Goal: Find specific page/section: Find specific page/section

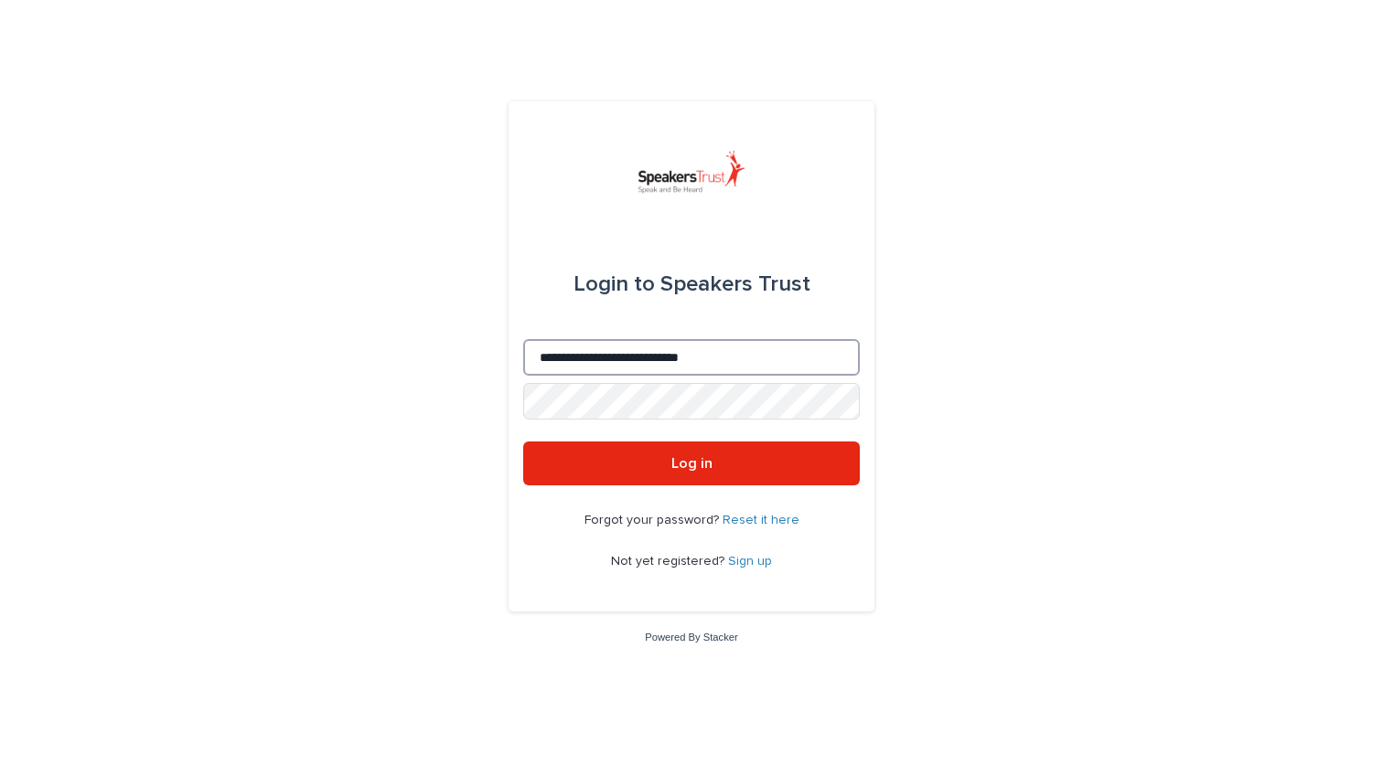
type input "**********"
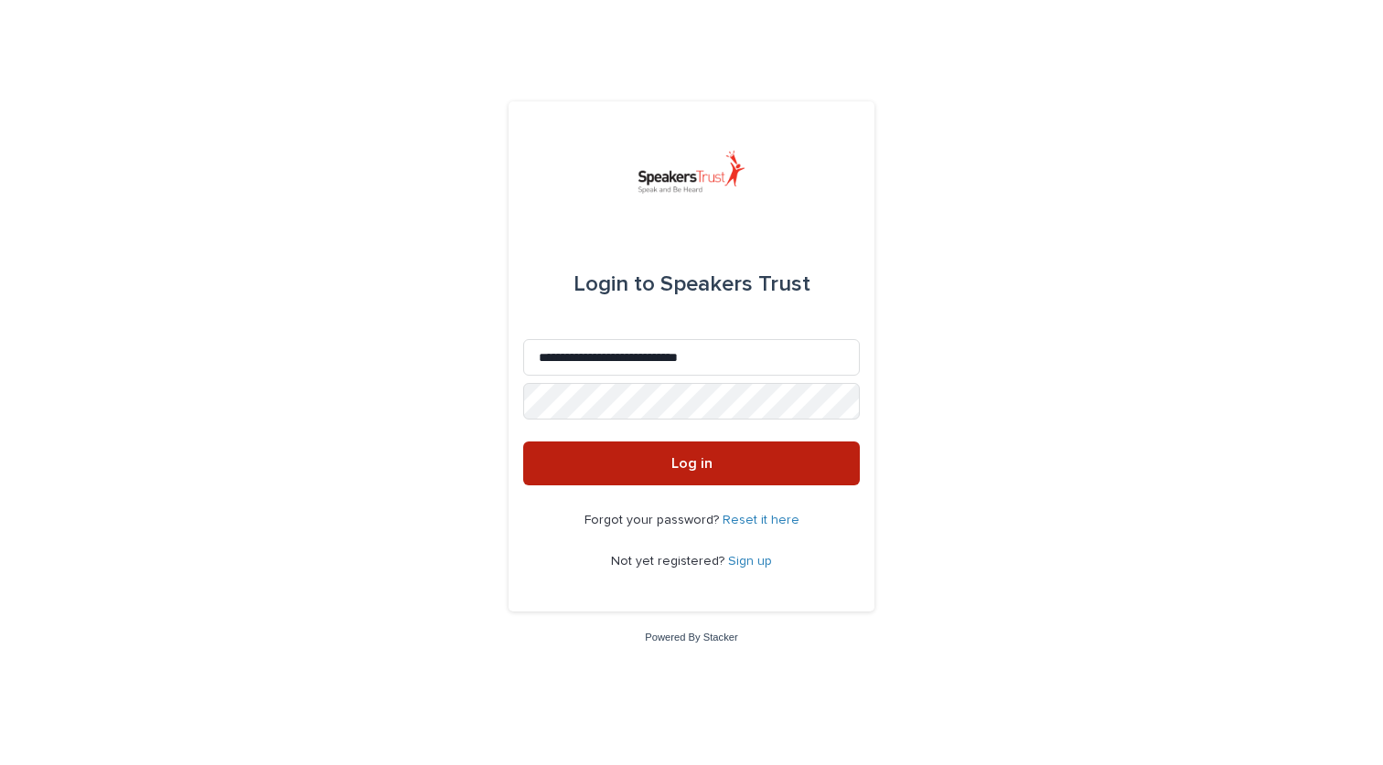
click at [685, 463] on span "Log in" at bounding box center [691, 463] width 41 height 15
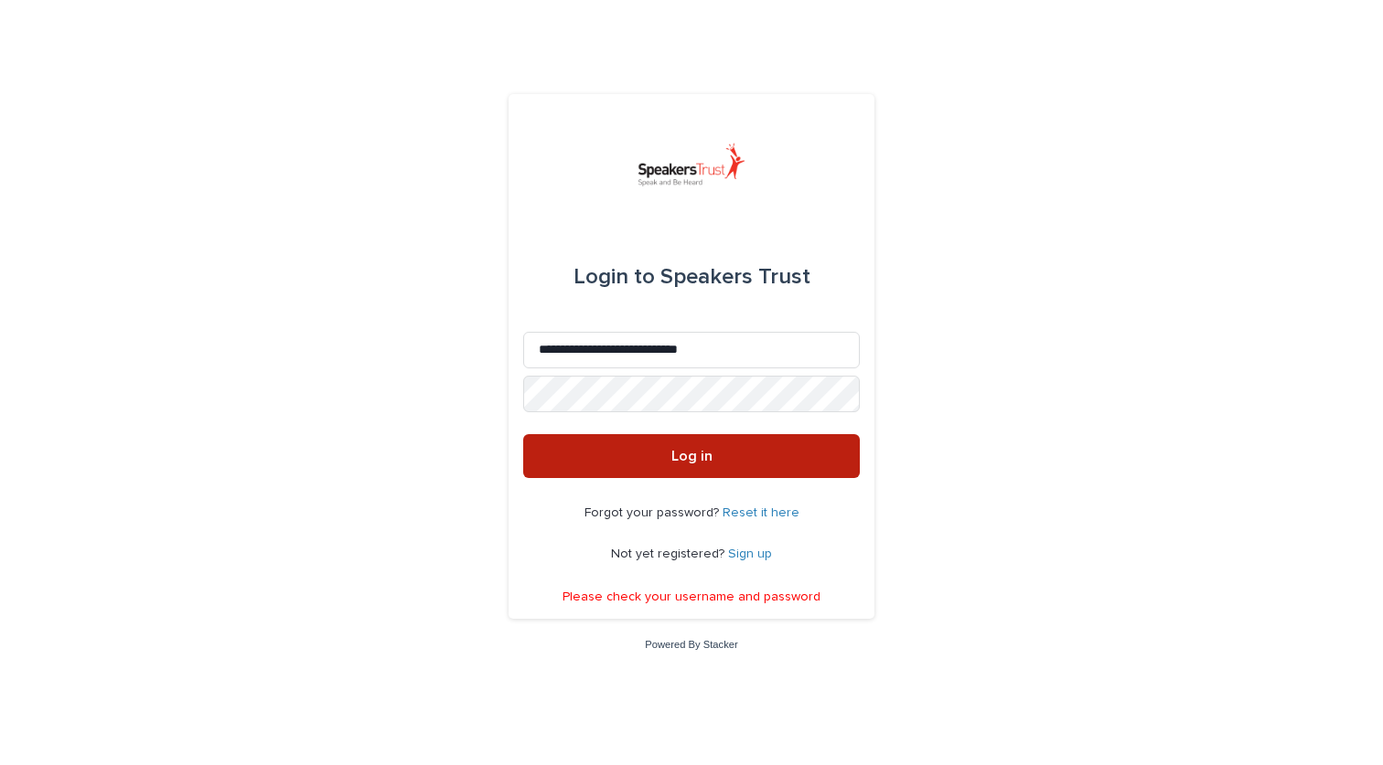
click at [689, 457] on span "Log in" at bounding box center [691, 456] width 41 height 15
click at [684, 458] on span "Log in" at bounding box center [691, 456] width 41 height 15
click at [679, 457] on span "Log in" at bounding box center [691, 456] width 41 height 15
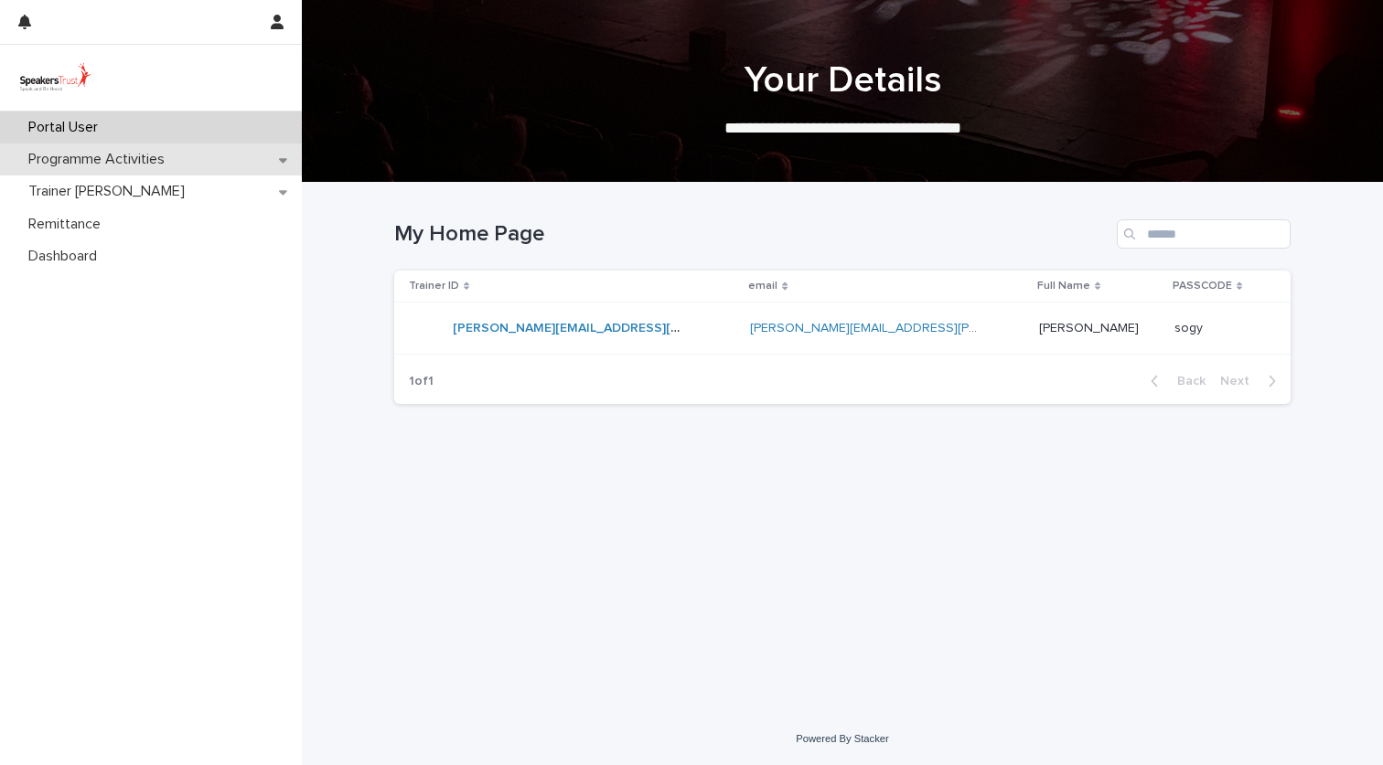
click at [121, 161] on p "Programme Activities" at bounding box center [100, 159] width 158 height 17
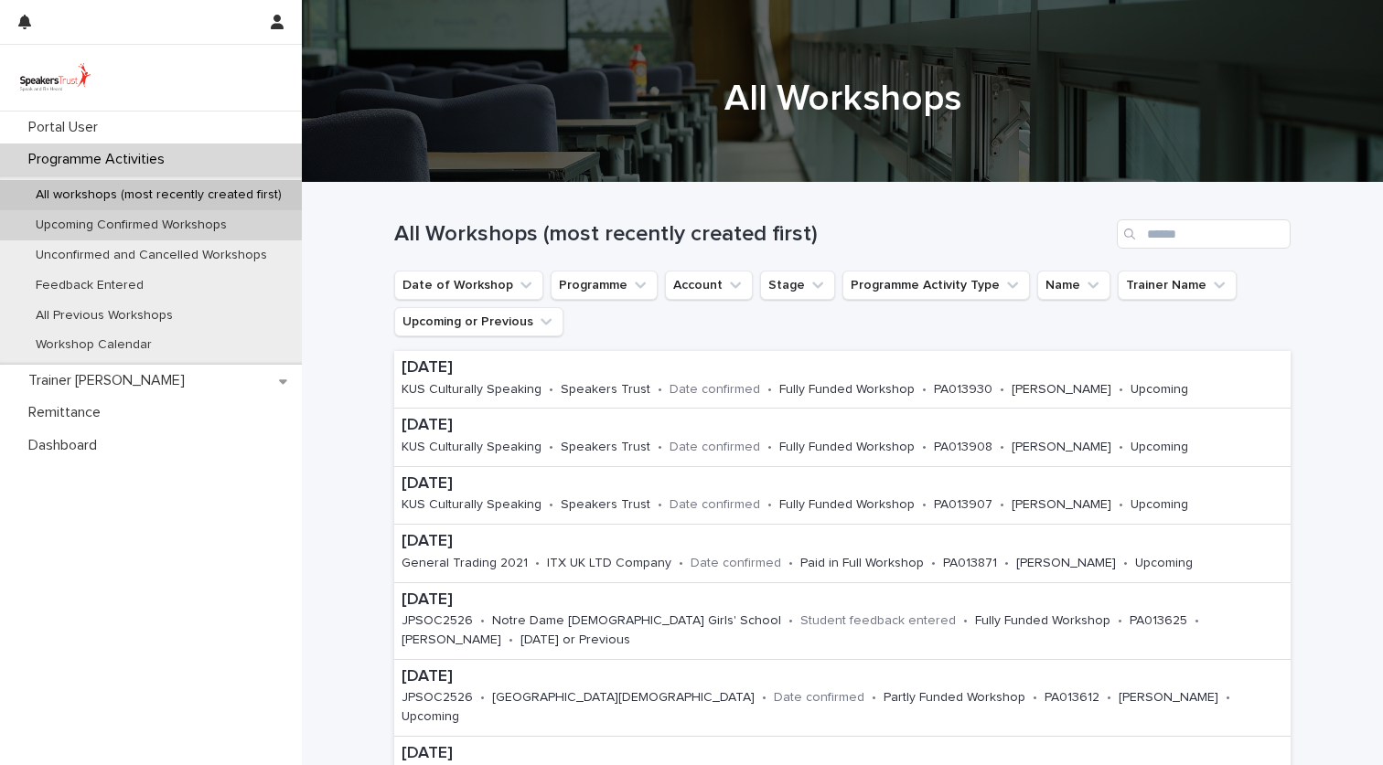
click at [155, 228] on p "Upcoming Confirmed Workshops" at bounding box center [131, 226] width 220 height 16
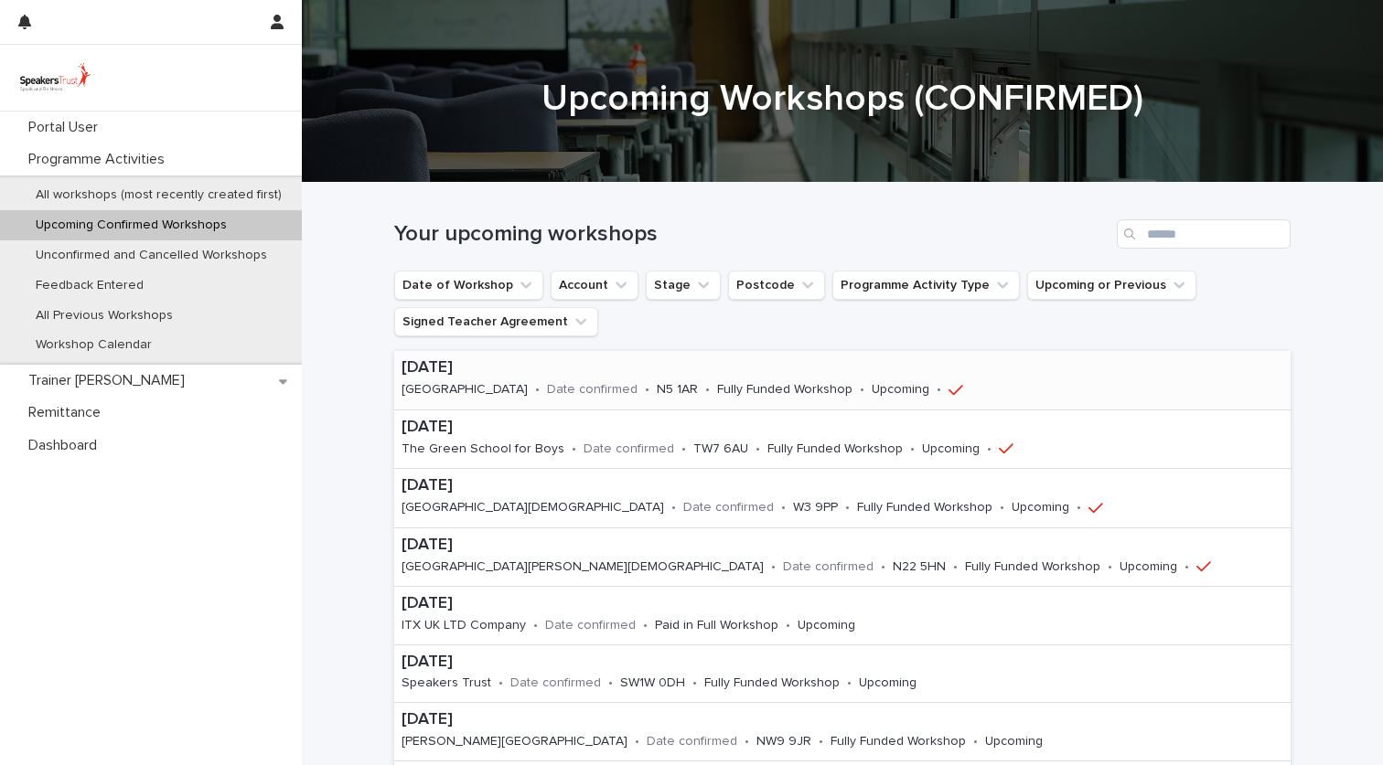
click at [494, 379] on p "[DATE]" at bounding box center [707, 368] width 613 height 20
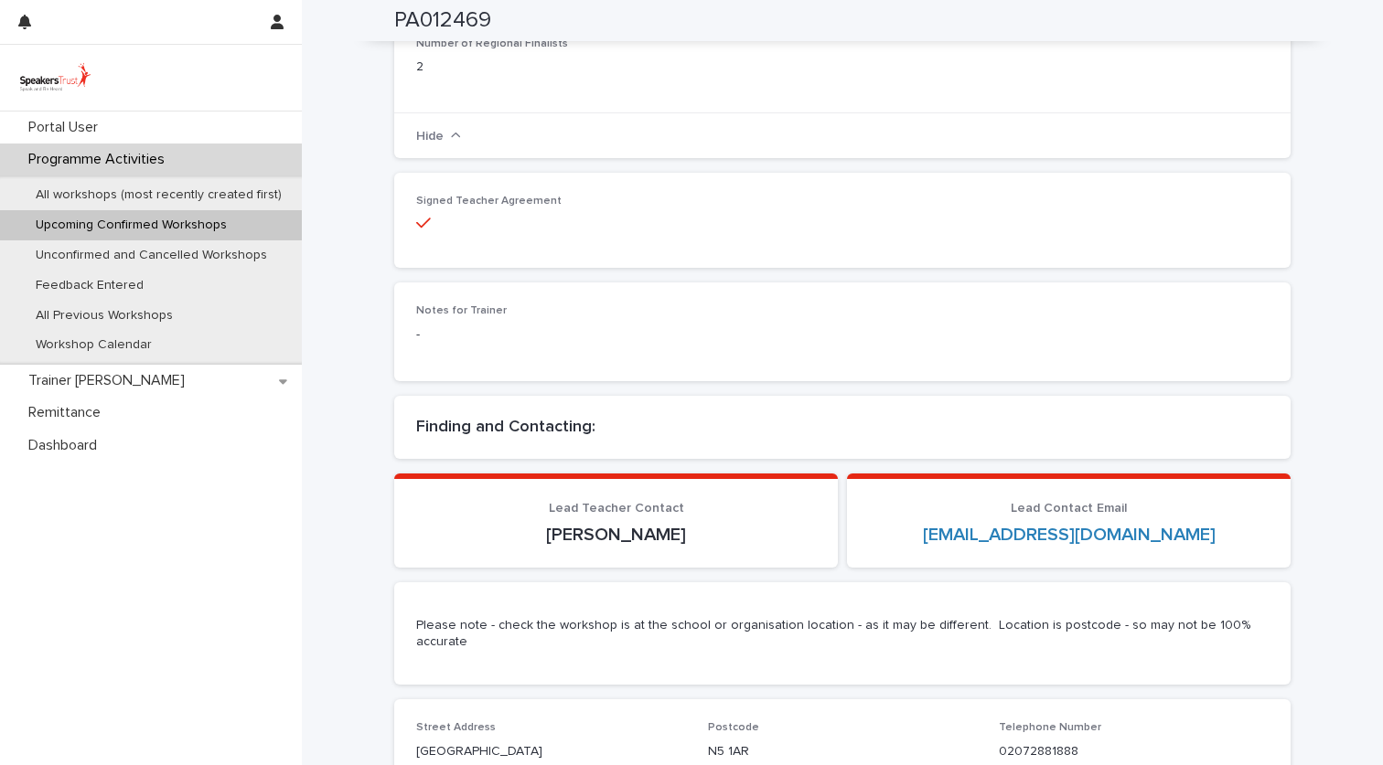
scroll to position [679, 0]
